Goal: Transaction & Acquisition: Purchase product/service

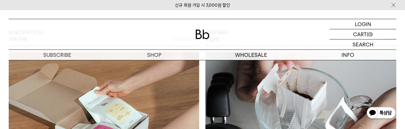
scroll to position [377, 0]
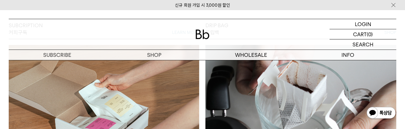
click at [286, 106] on img at bounding box center [300, 105] width 191 height 120
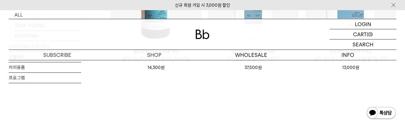
scroll to position [377, 0]
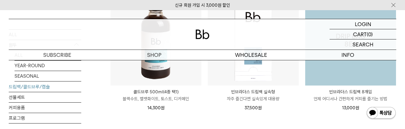
click at [346, 80] on img at bounding box center [350, 40] width 91 height 91
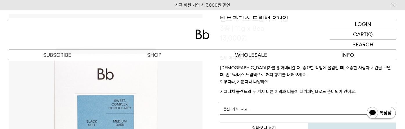
scroll to position [58, 0]
click at [284, 104] on link "= 옵션 : 가격 : 재고 =" at bounding box center [308, 109] width 176 height 10
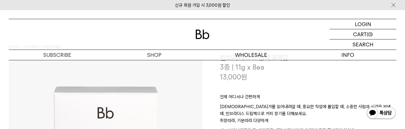
scroll to position [0, 0]
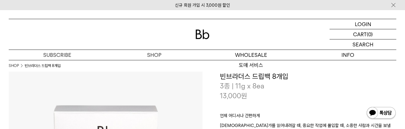
click at [206, 37] on img at bounding box center [203, 35] width 14 height 10
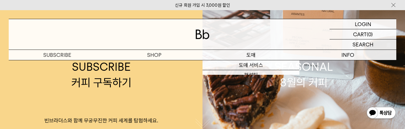
click at [251, 56] on p "도매" at bounding box center [251, 55] width 97 height 10
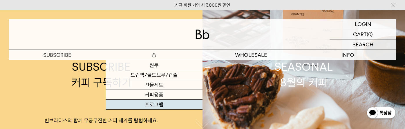
click at [153, 102] on link "프로그램" at bounding box center [154, 105] width 97 height 10
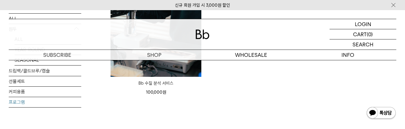
scroll to position [116, 0]
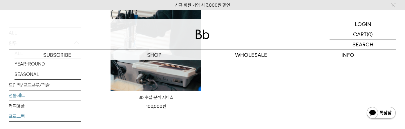
click at [35, 98] on link "선물세트" at bounding box center [45, 96] width 73 height 10
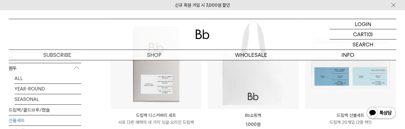
scroll to position [58, 0]
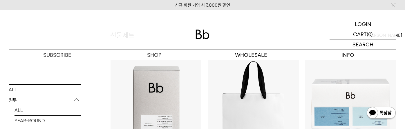
click at [7, 101] on div "SHOP 선물세트 ALL 원두 ALL YEAR-ROUND SEASONAL 드립백/콜드브루/캡슐 선물세트 커피용품 프로그램 선물세트 최신순" at bounding box center [202, 120] width 405 height 237
click at [13, 100] on p "원두" at bounding box center [45, 100] width 73 height 10
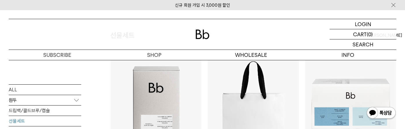
click at [22, 100] on p "원두" at bounding box center [45, 100] width 73 height 10
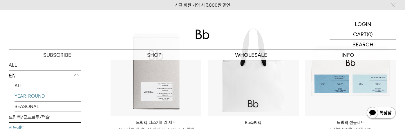
scroll to position [116, 0]
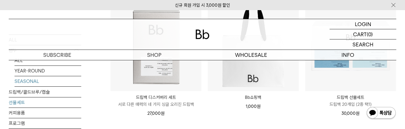
click at [32, 82] on link "SEASONAL" at bounding box center [48, 81] width 67 height 10
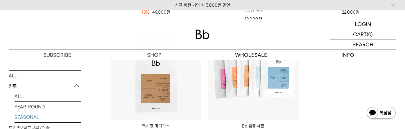
scroll to position [203, 0]
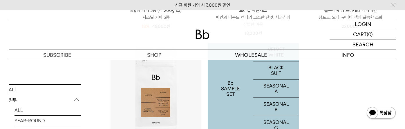
click at [286, 104] on img at bounding box center [253, 88] width 91 height 91
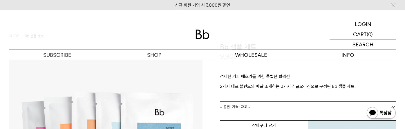
scroll to position [29, 0]
click at [245, 104] on span "= 옵션 : 가격 : 재고 =" at bounding box center [235, 107] width 31 height 10
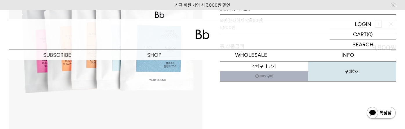
scroll to position [0, 0]
